Goal: Check status

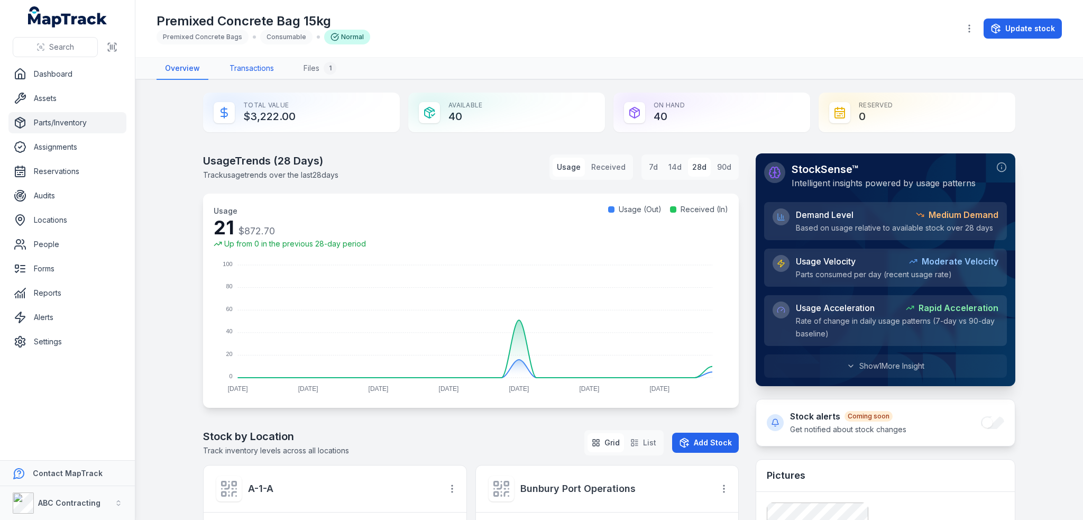
click at [261, 64] on link "Transactions" at bounding box center [251, 69] width 61 height 22
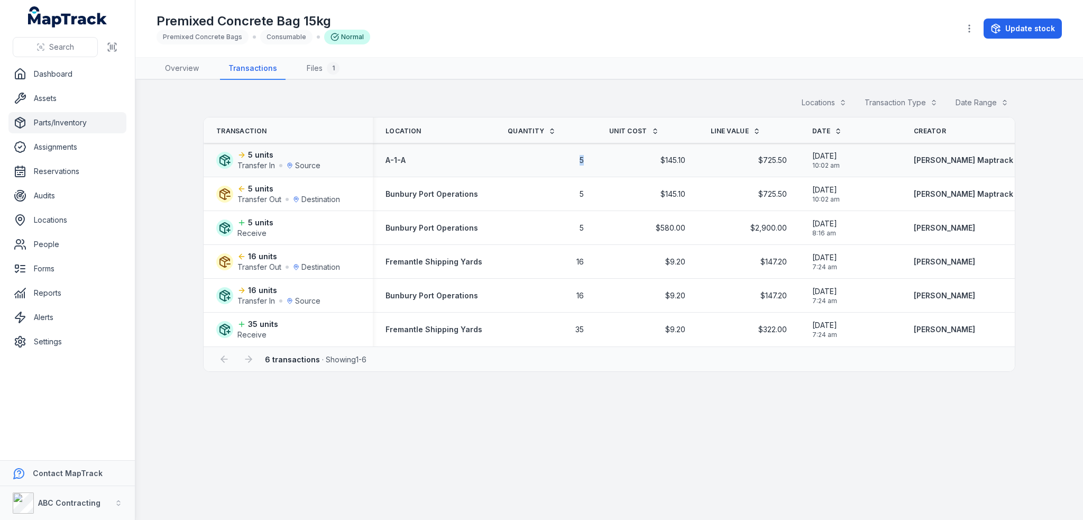
drag, startPoint x: 592, startPoint y: 154, endPoint x: 594, endPoint y: 165, distance: 11.2
click at [594, 165] on div "5" at bounding box center [546, 160] width 102 height 19
drag, startPoint x: 264, startPoint y: 198, endPoint x: 334, endPoint y: 194, distance: 69.5
click at [334, 194] on div "Transfer Out Destination" at bounding box center [288, 199] width 103 height 11
drag, startPoint x: 191, startPoint y: 196, endPoint x: 194, endPoint y: 203, distance: 7.6
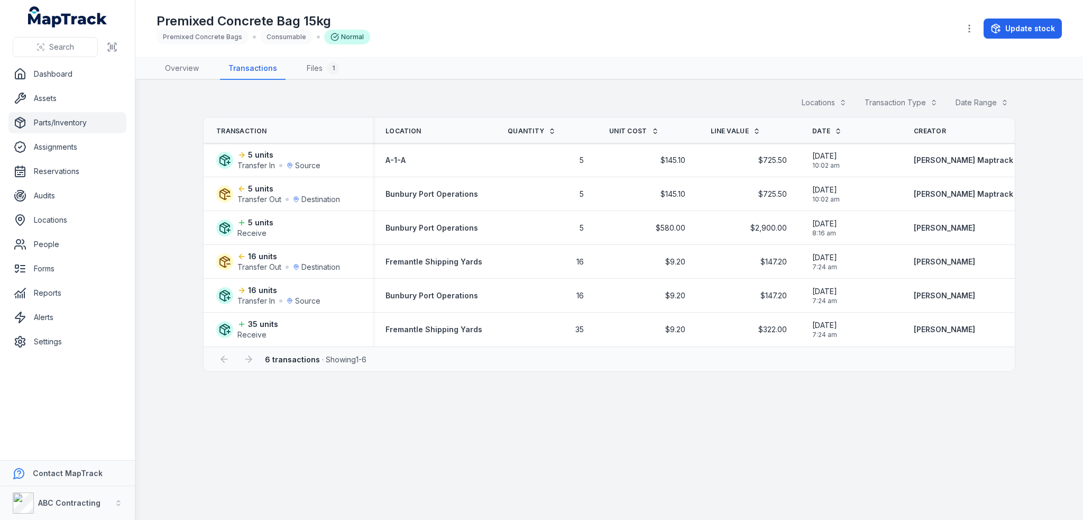
click at [191, 197] on main "Locations Transaction Type Date Range Transaction Location Quantity Unit Cost L…" at bounding box center [609, 300] width 948 height 440
drag, startPoint x: 186, startPoint y: 196, endPoint x: 203, endPoint y: 156, distance: 43.8
click at [203, 156] on main "Locations Transaction Type Date Range Transaction Location Quantity Unit Cost L…" at bounding box center [609, 300] width 948 height 440
click at [200, 160] on main "Locations Transaction Type Date Range Transaction Location Quantity Unit Cost L…" at bounding box center [609, 300] width 948 height 440
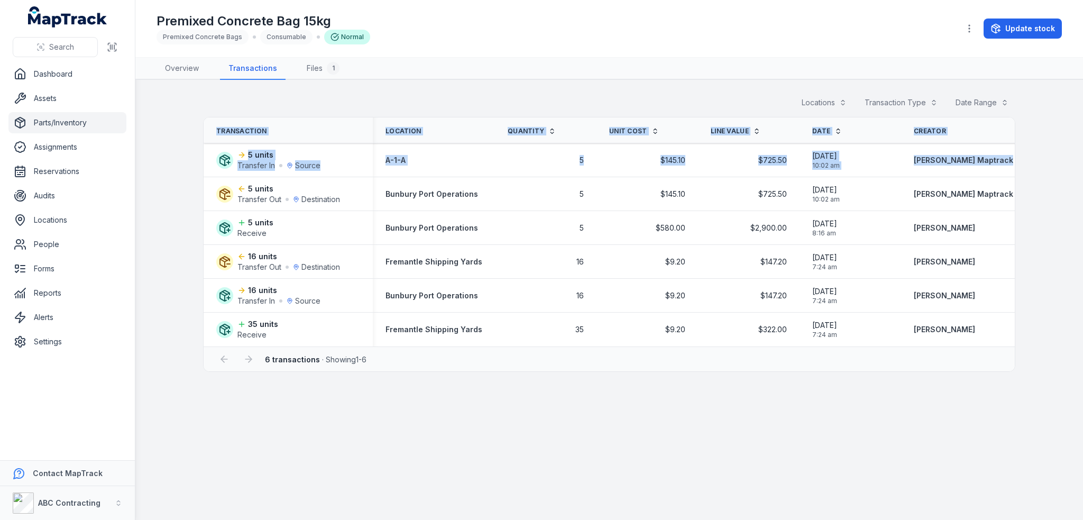
drag, startPoint x: 189, startPoint y: 196, endPoint x: 191, endPoint y: 157, distance: 39.2
click at [191, 157] on main "Locations Transaction Type Date Range Transaction Location Quantity Unit Cost L…" at bounding box center [609, 300] width 948 height 440
click at [176, 189] on main "Locations Transaction Type Date Range Transaction Location Quantity Unit Cost L…" at bounding box center [609, 300] width 948 height 440
